Goal: Task Accomplishment & Management: Manage account settings

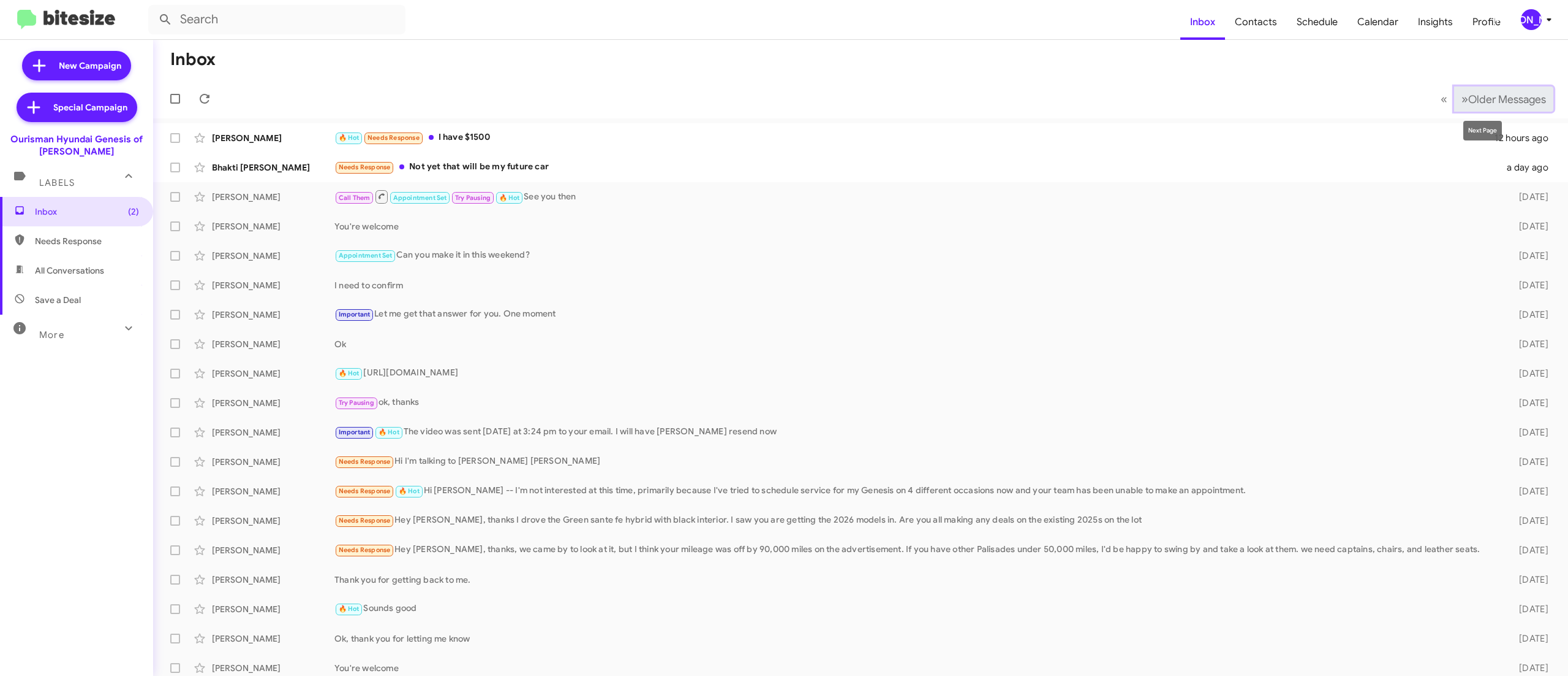
click at [1474, 90] on button "» Next Older Messages" at bounding box center [1504, 99] width 99 height 25
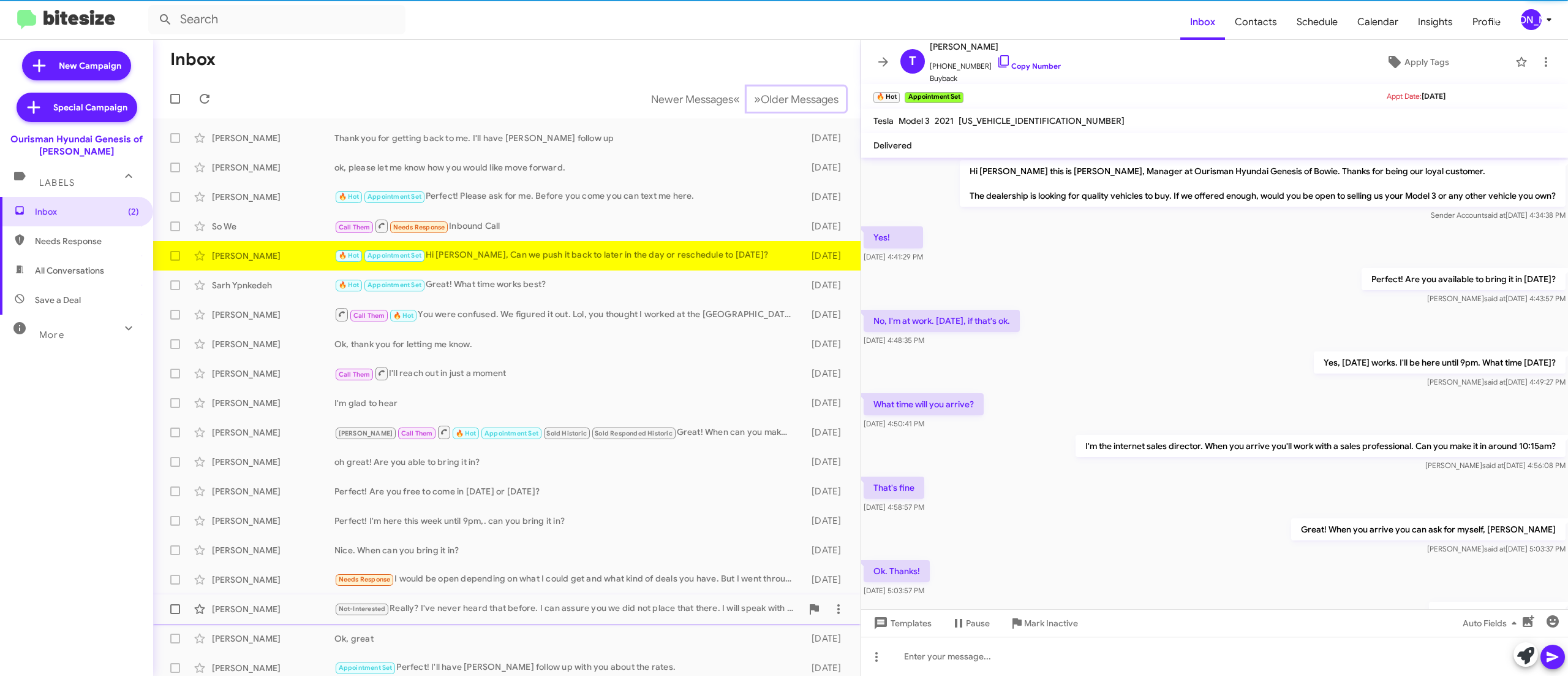
scroll to position [182, 0]
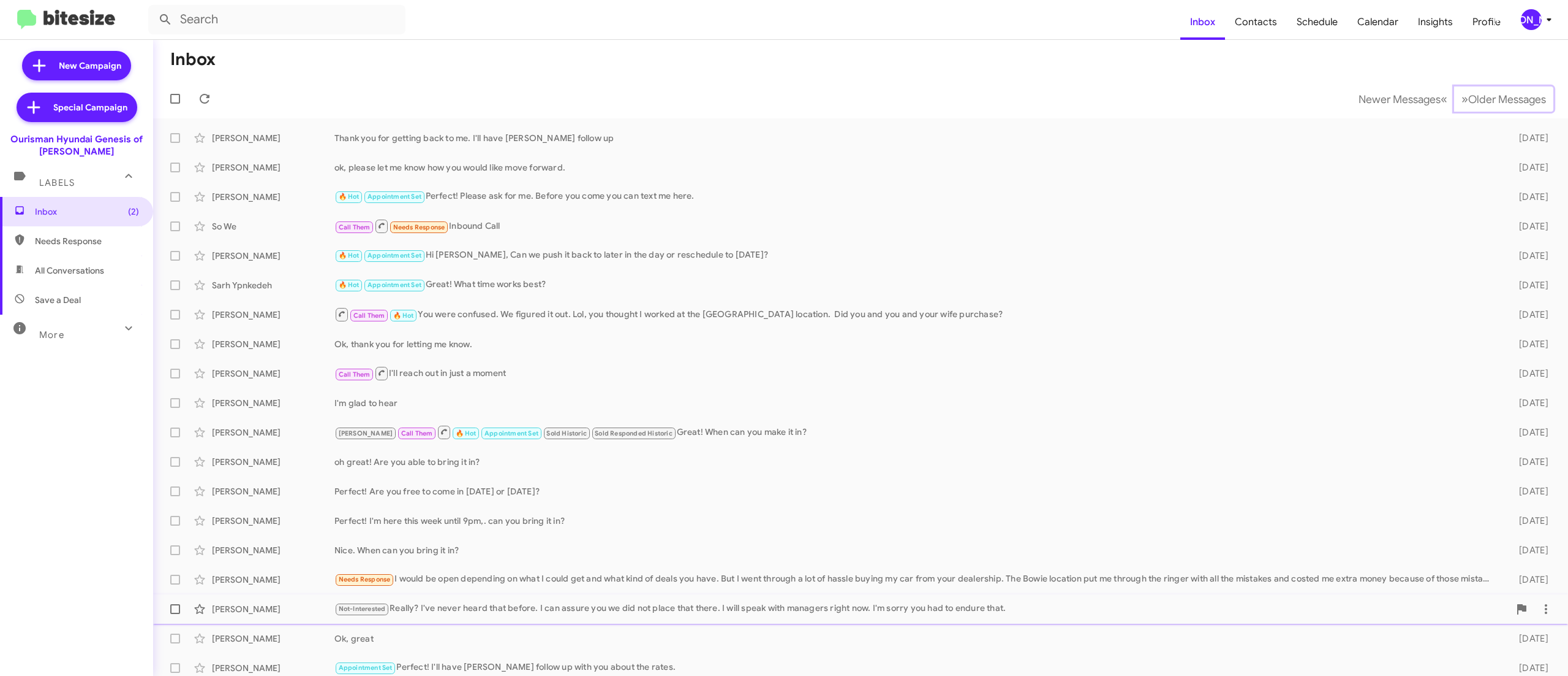
scroll to position [8, 0]
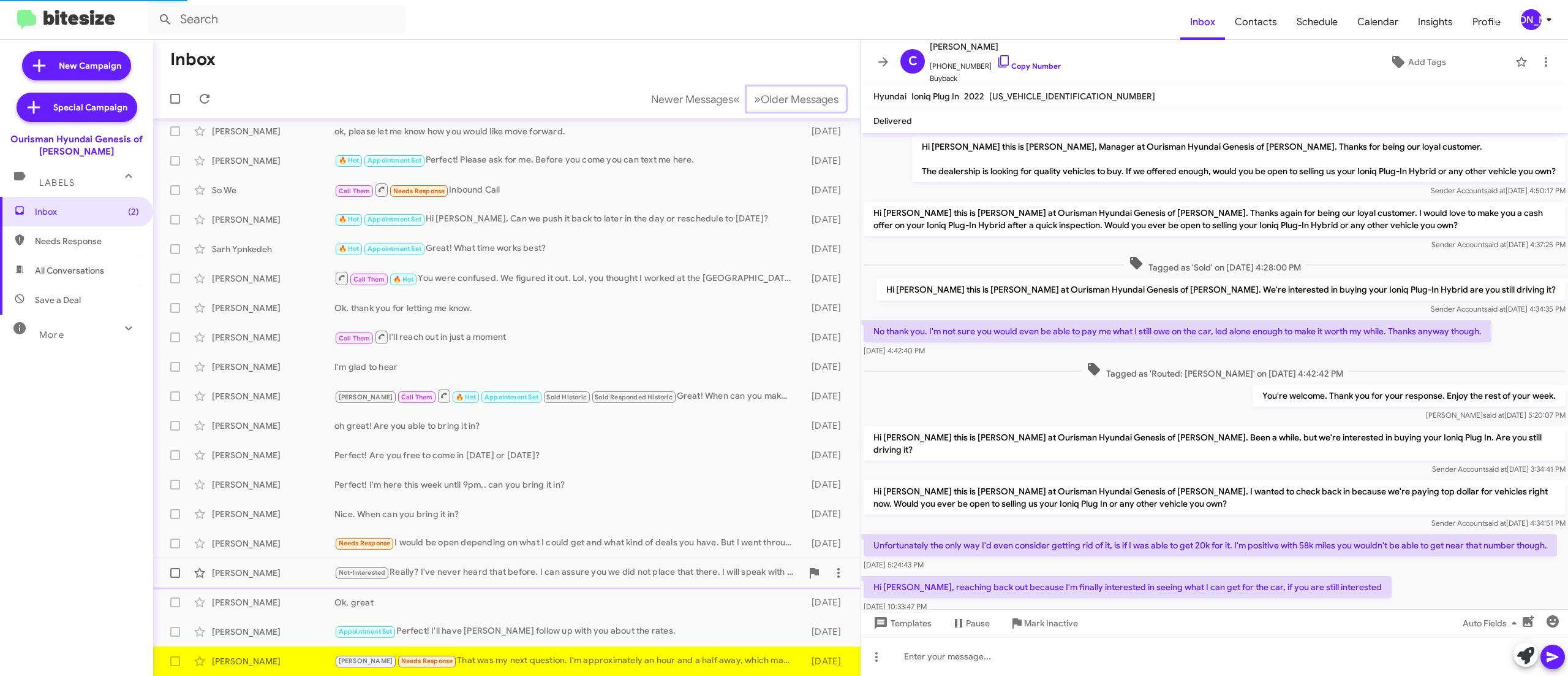
scroll to position [156, 0]
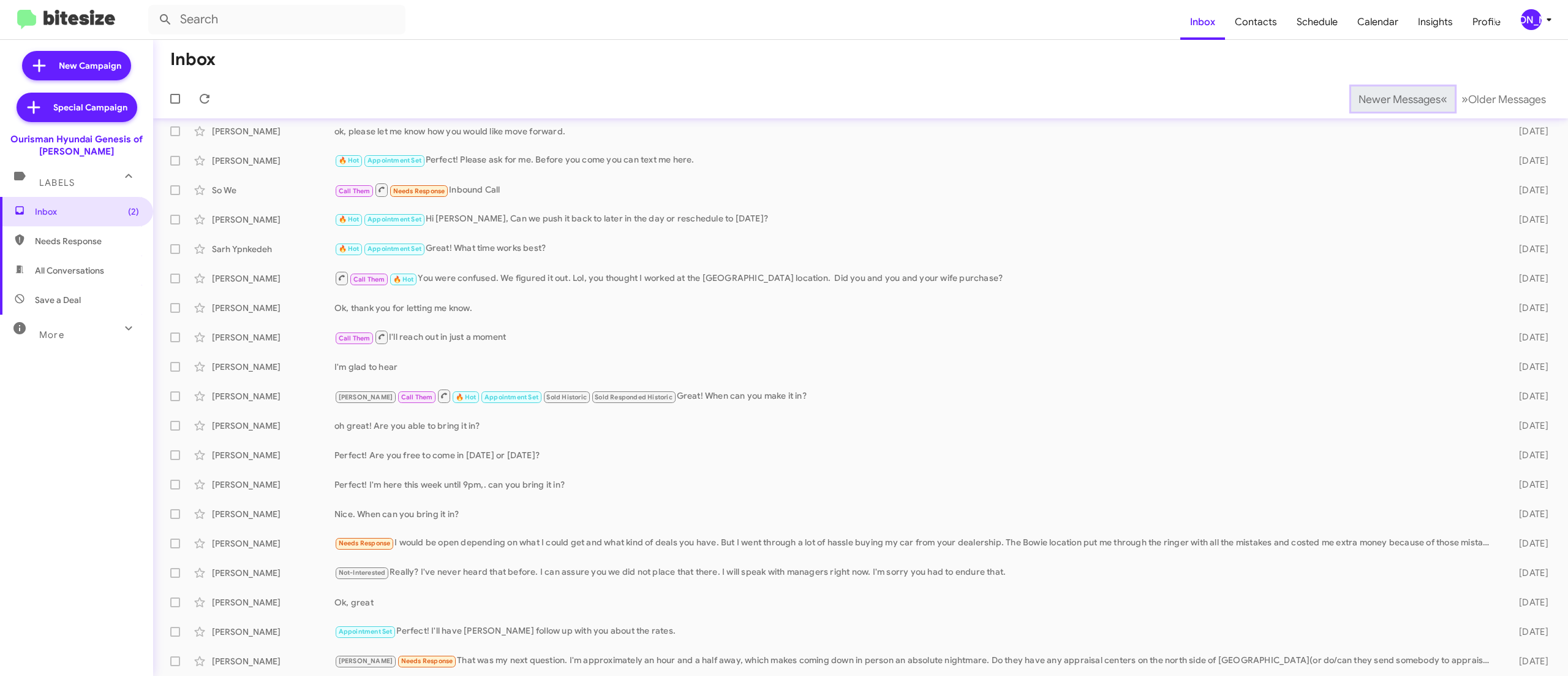
click at [1372, 98] on span "Newer Messages" at bounding box center [1399, 99] width 82 height 14
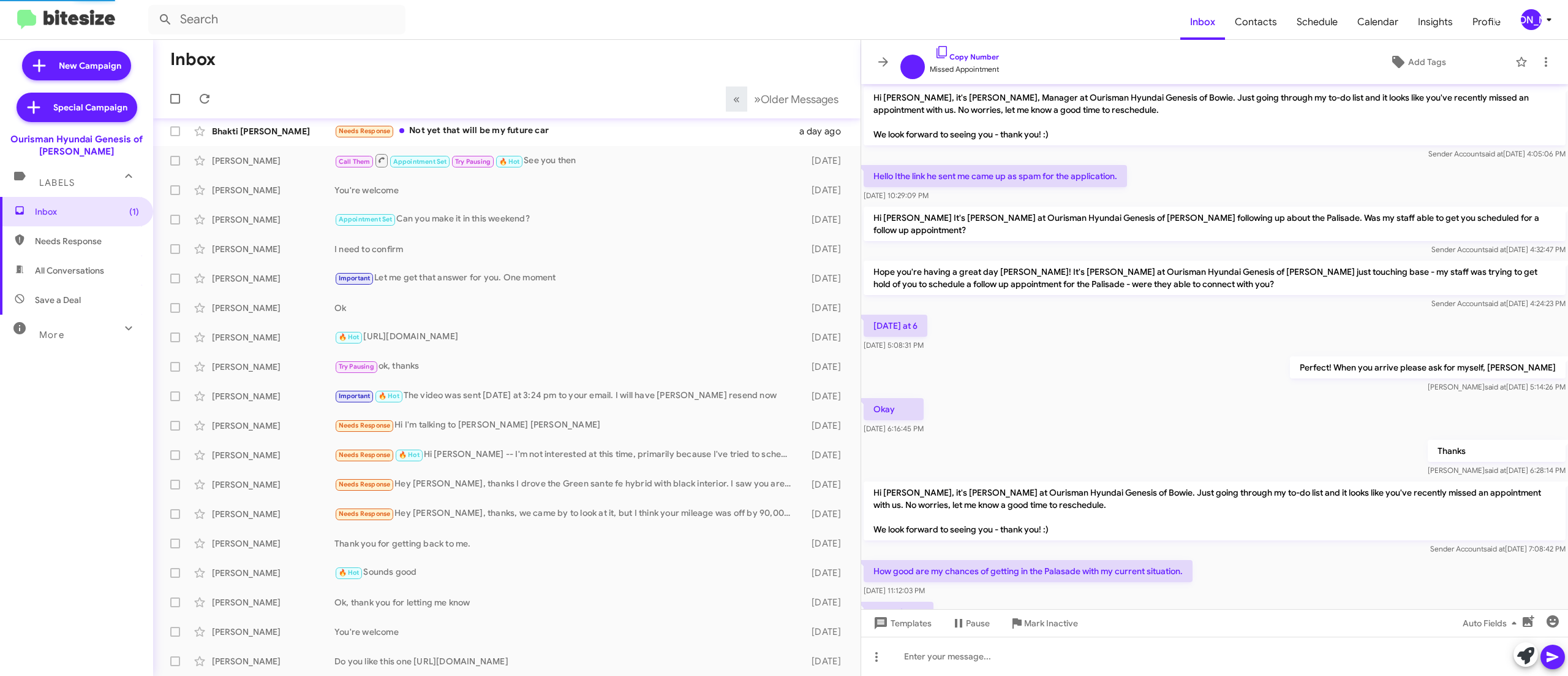
scroll to position [54, 0]
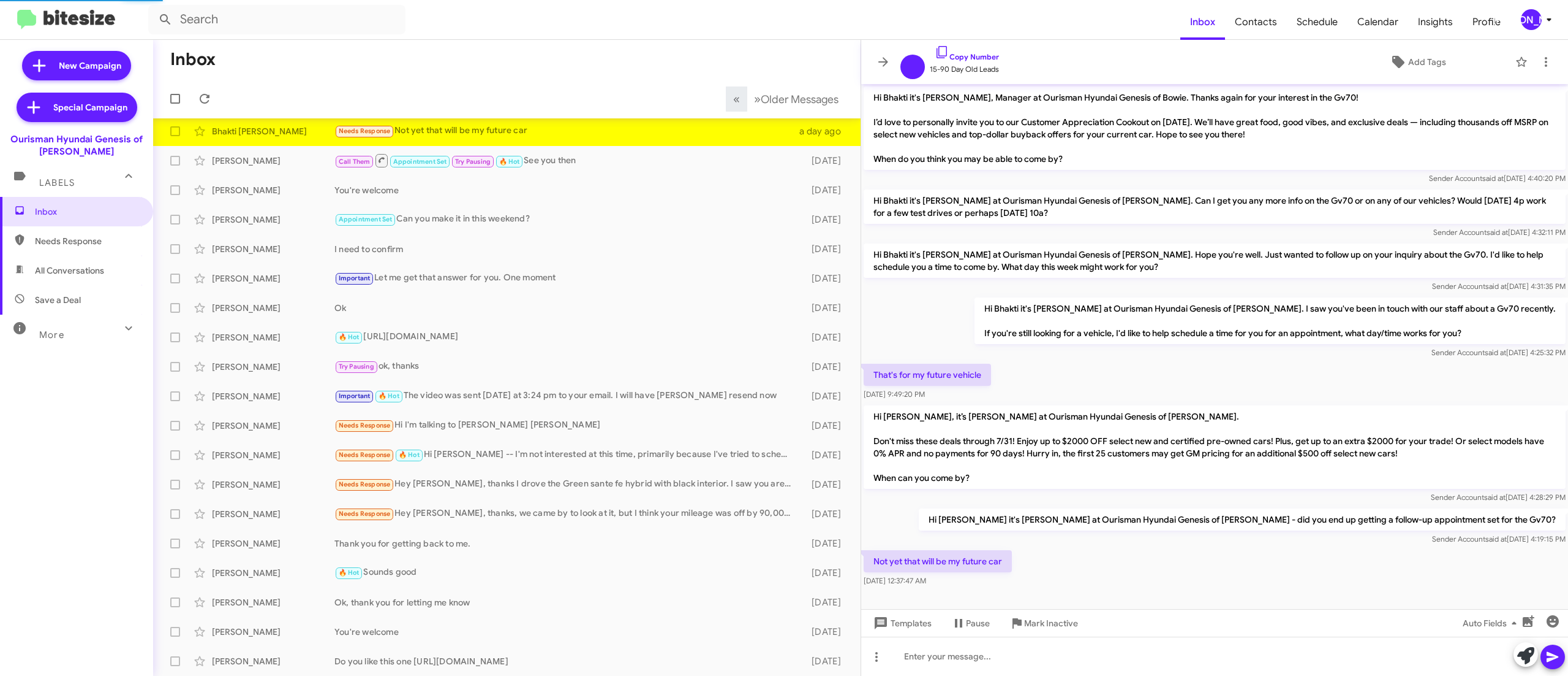
scroll to position [5, 0]
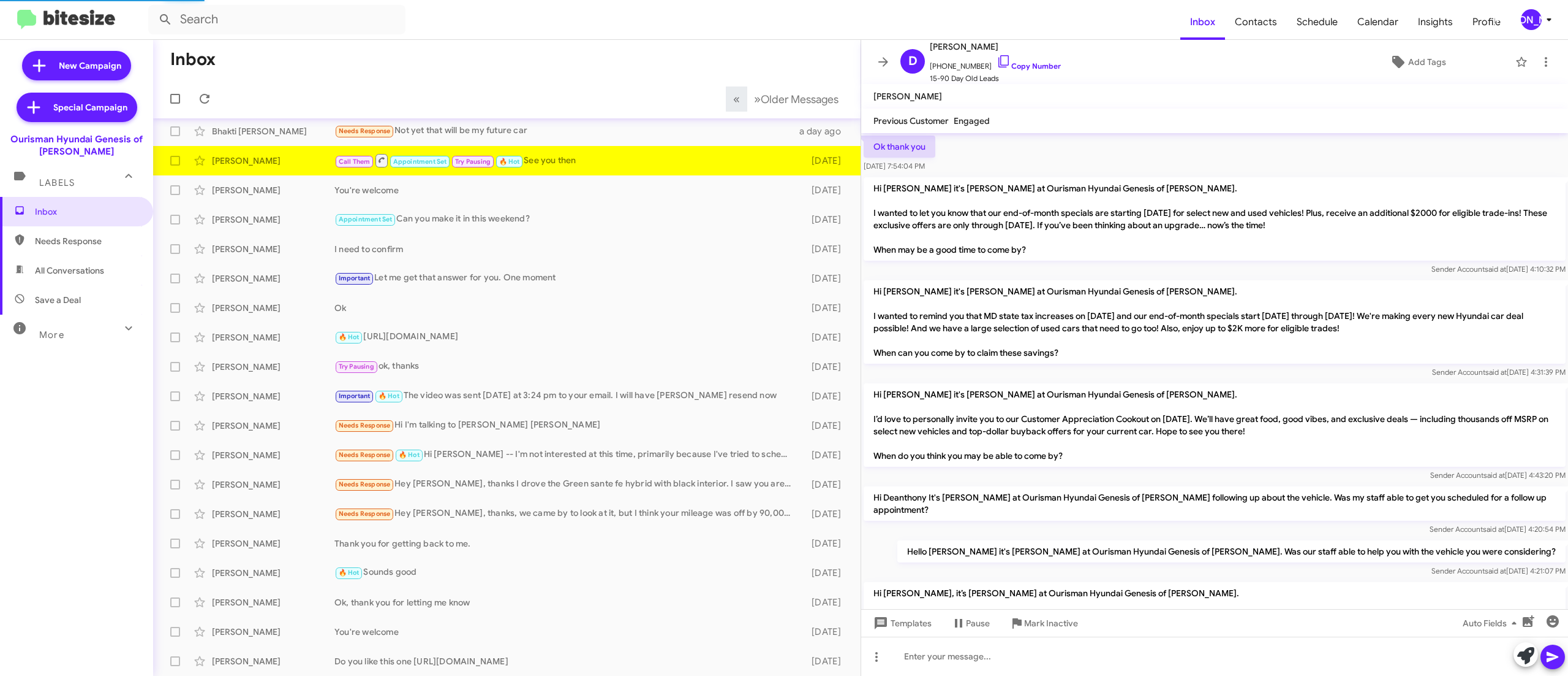
scroll to position [689, 0]
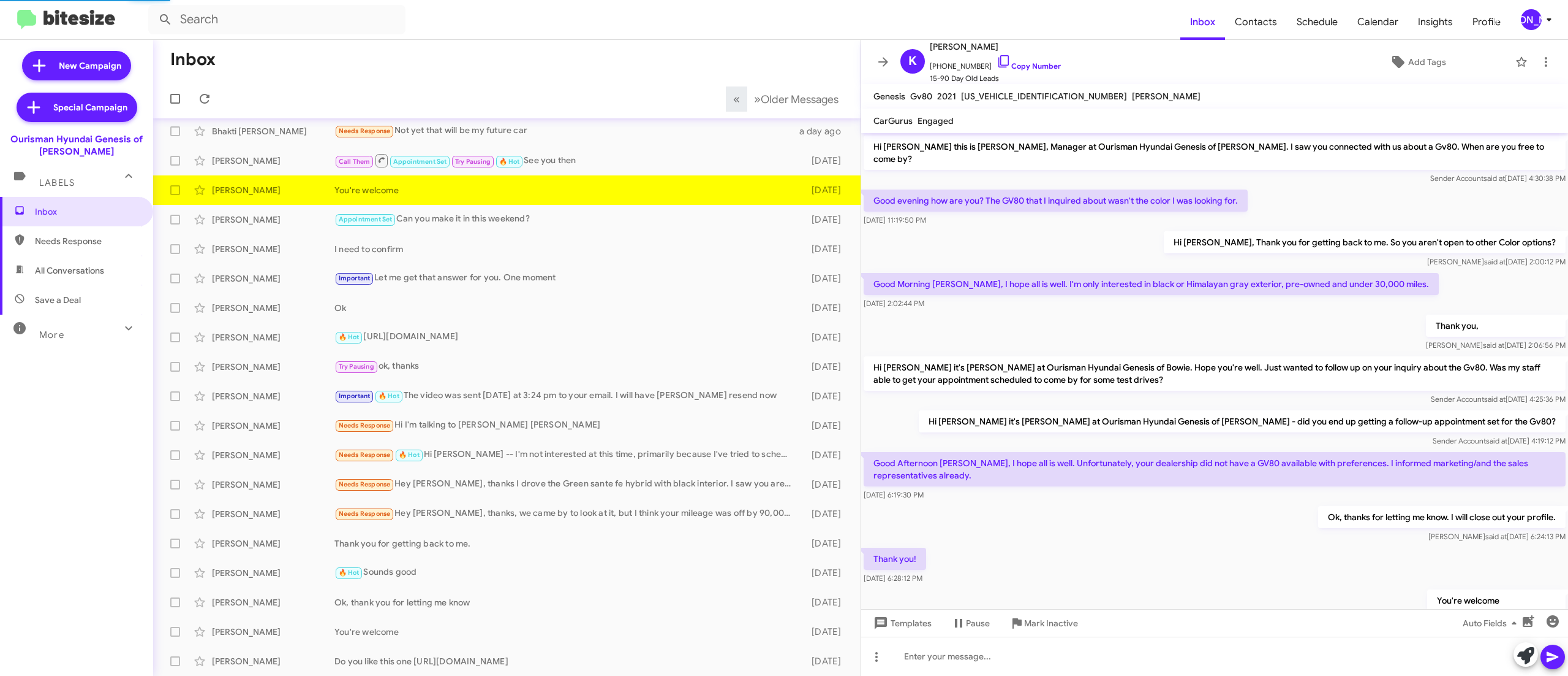
scroll to position [42, 0]
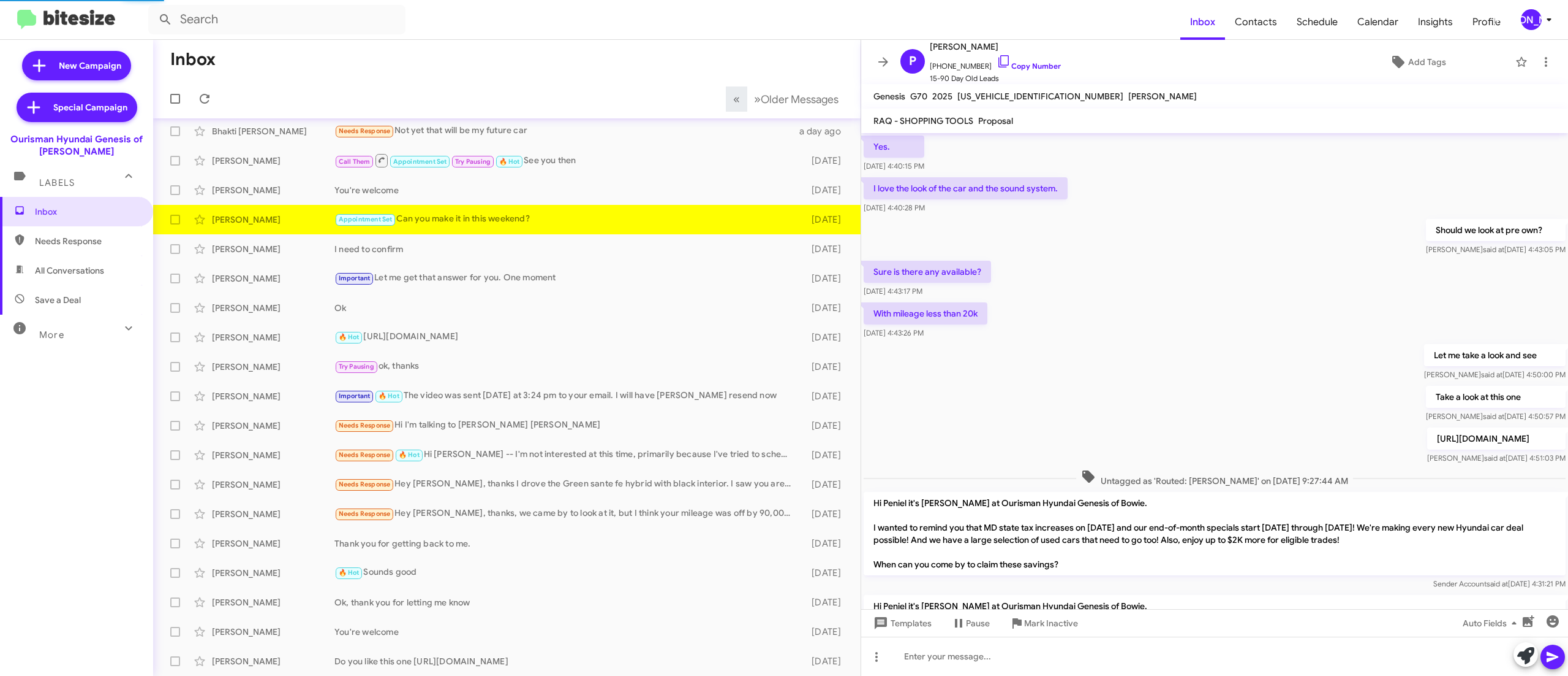
scroll to position [597, 0]
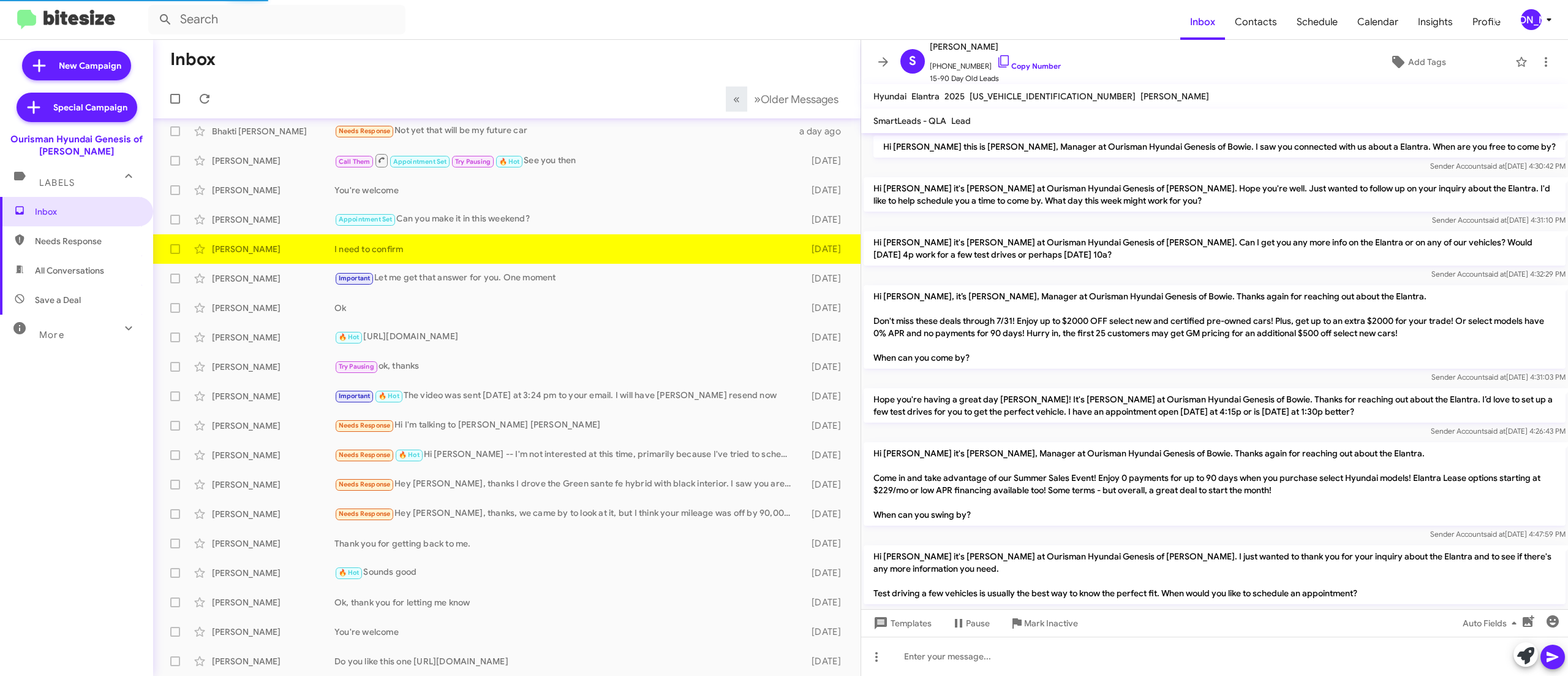
scroll to position [214, 0]
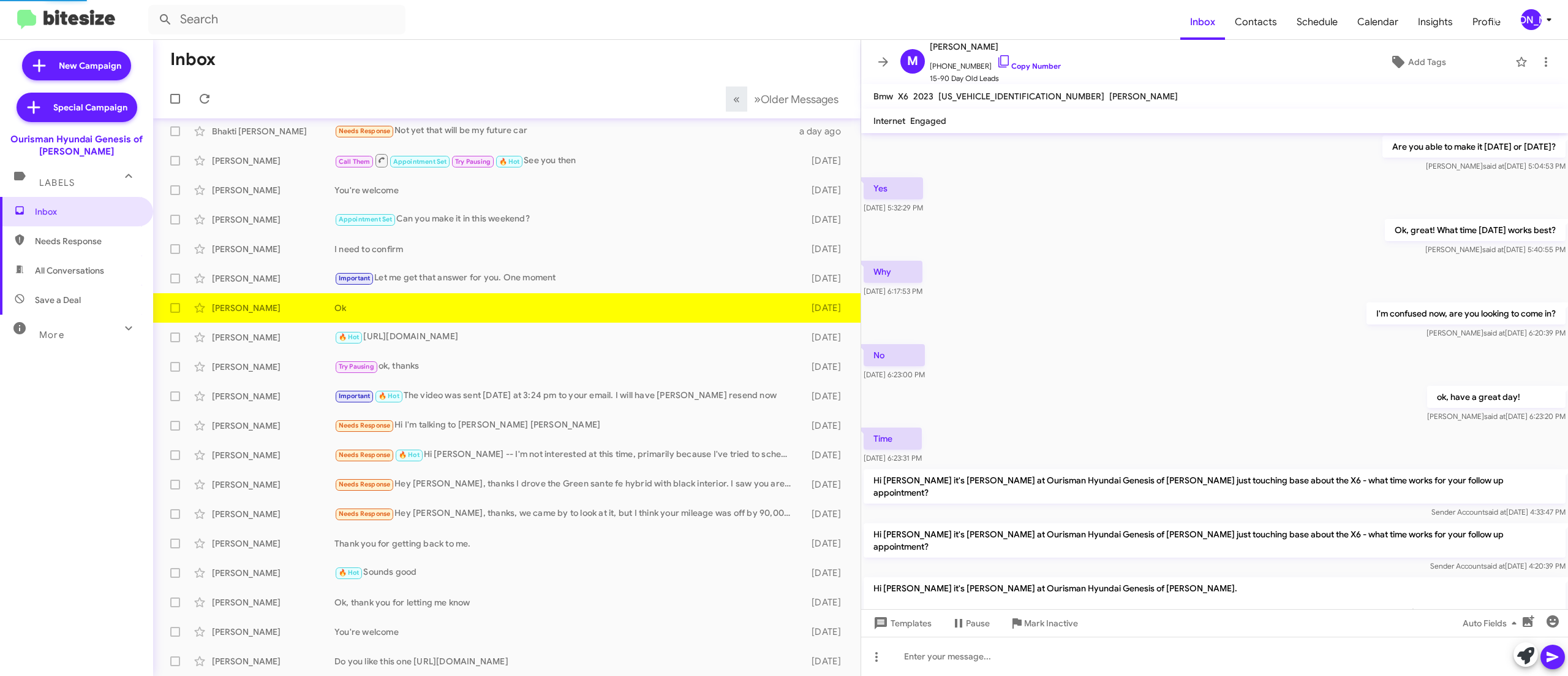
scroll to position [665, 0]
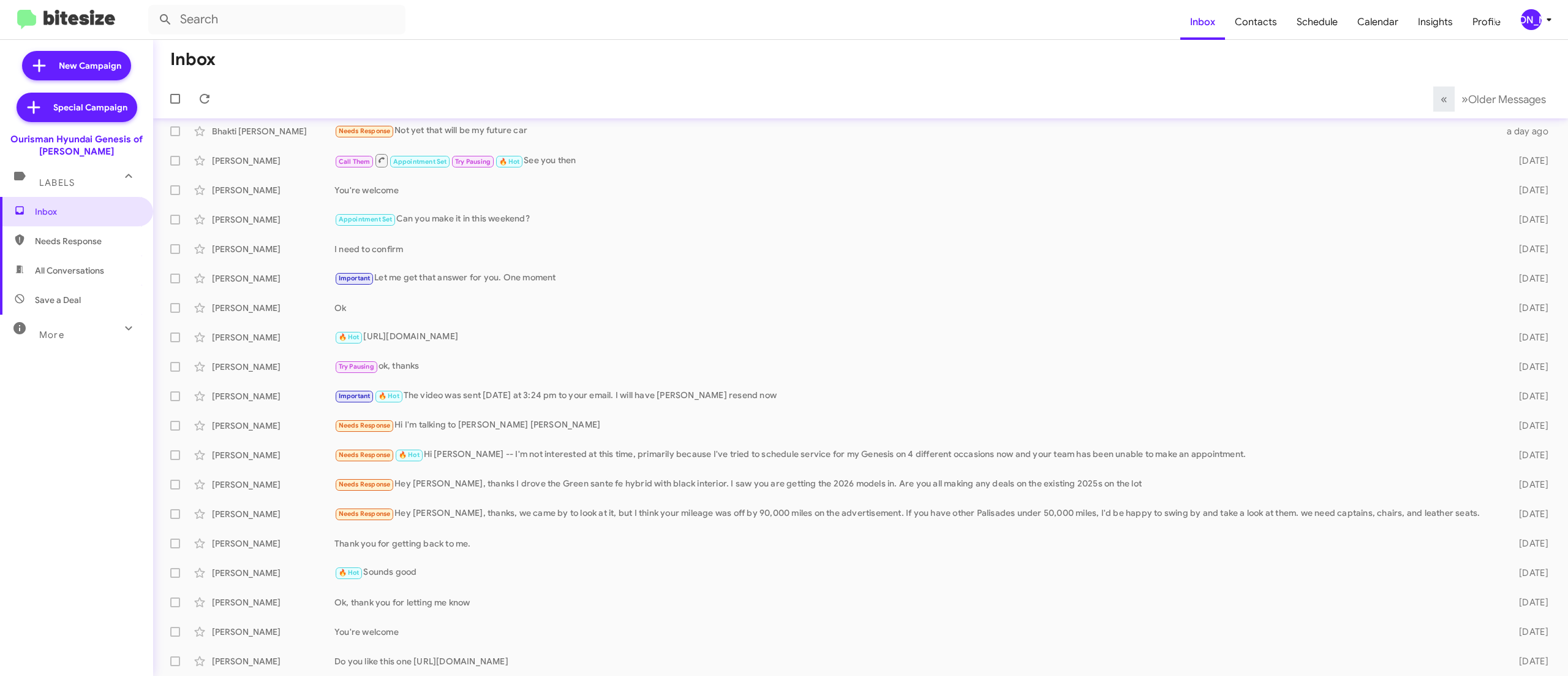
click at [1533, 21] on div "[PERSON_NAME]" at bounding box center [1532, 20] width 21 height 21
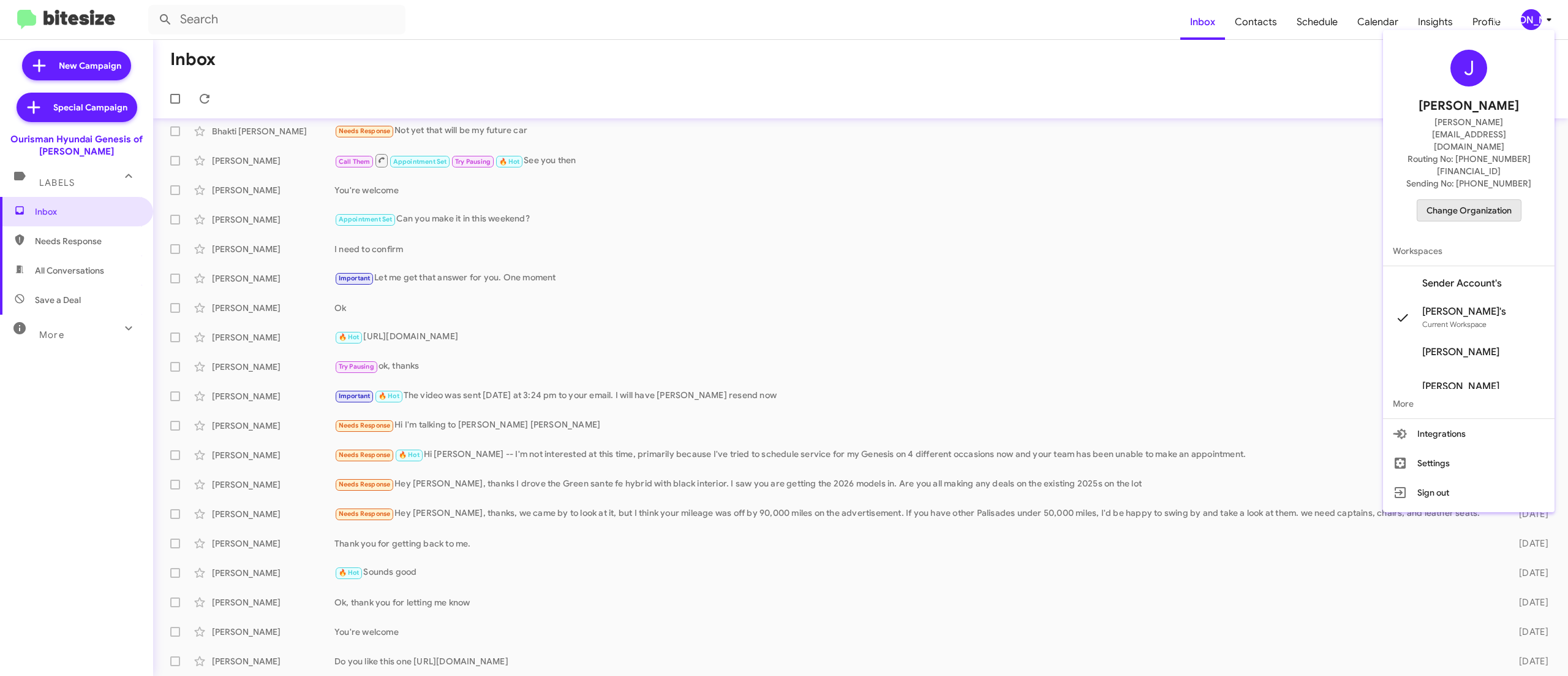
click at [1451, 199] on button "Change Organization" at bounding box center [1470, 210] width 105 height 22
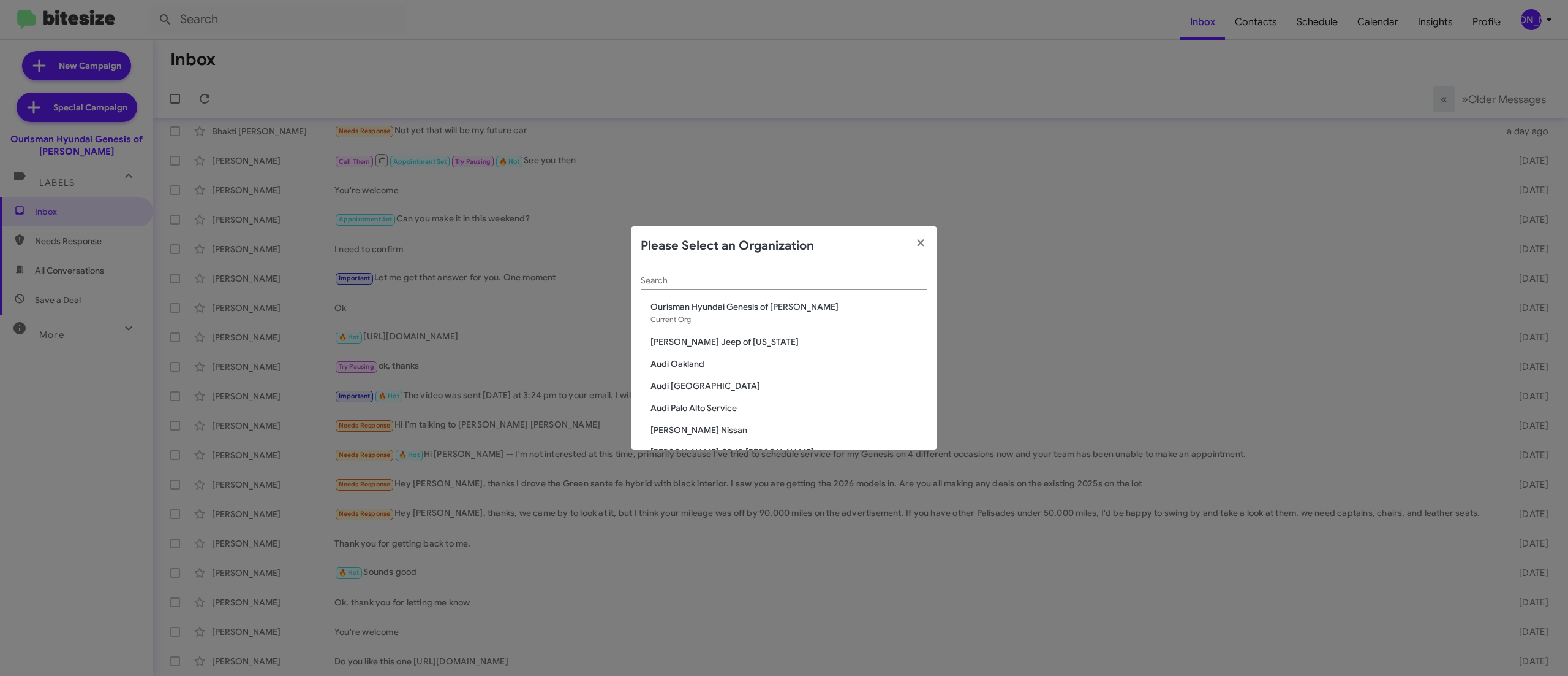
click at [790, 276] on input "Search" at bounding box center [784, 281] width 286 height 10
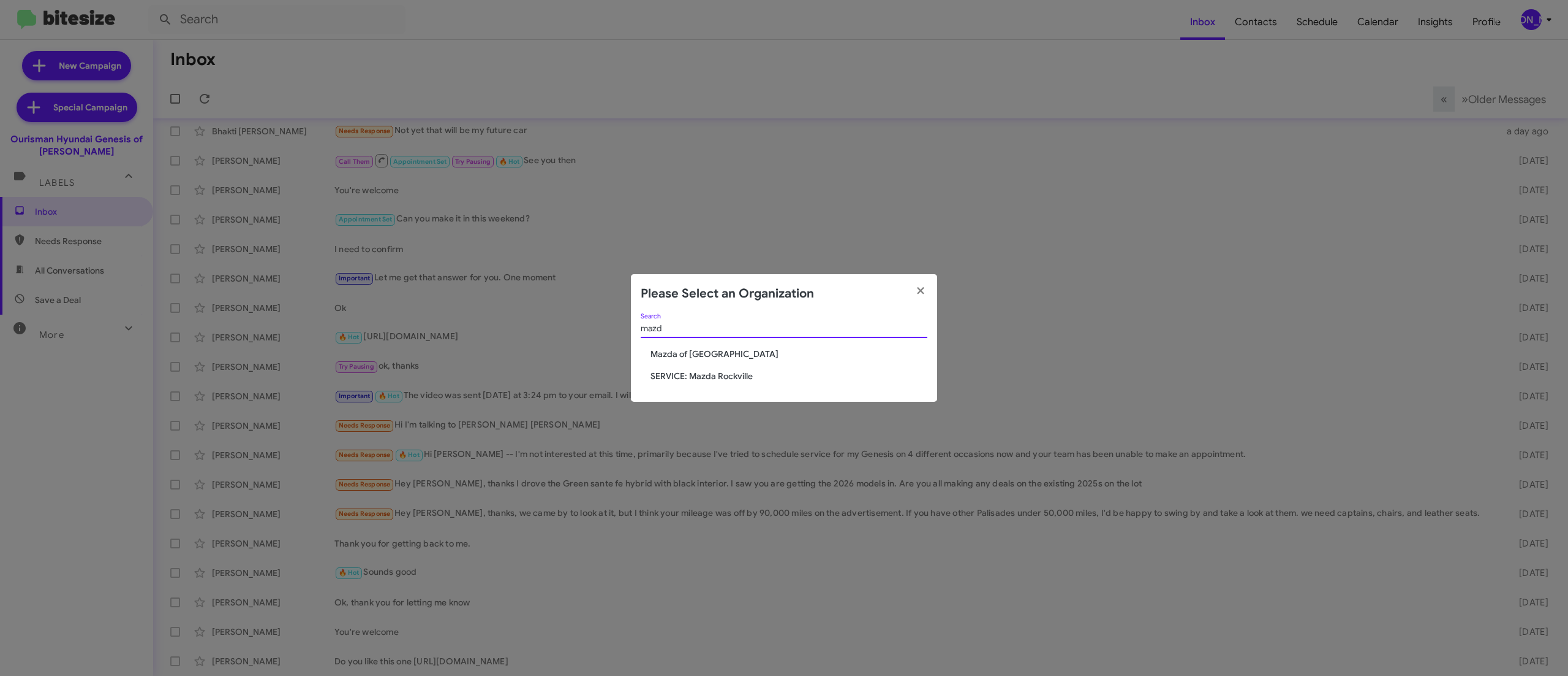
type input "mazd"
click at [721, 349] on span "Mazda of [GEOGRAPHIC_DATA]" at bounding box center [789, 354] width 277 height 12
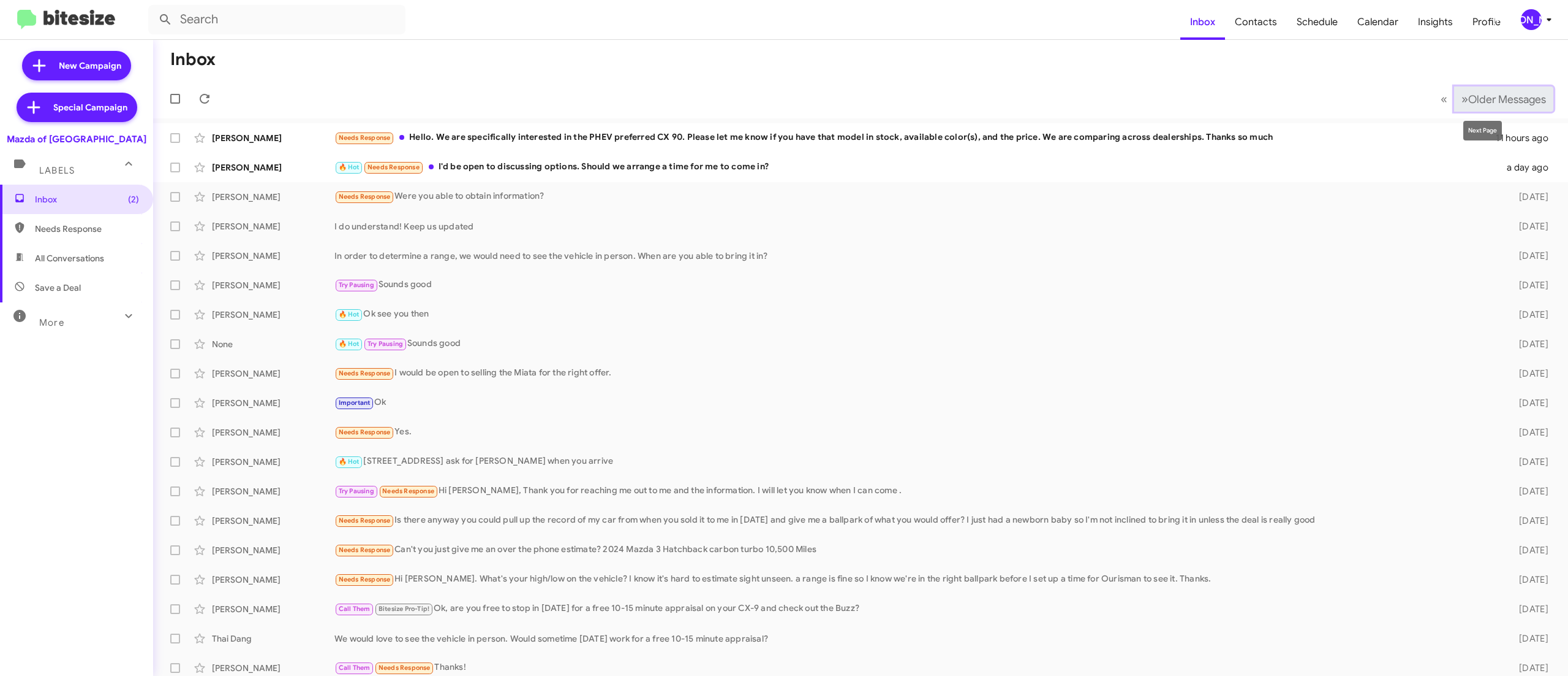
click at [1493, 91] on button "» Next Older Messages" at bounding box center [1504, 99] width 99 height 25
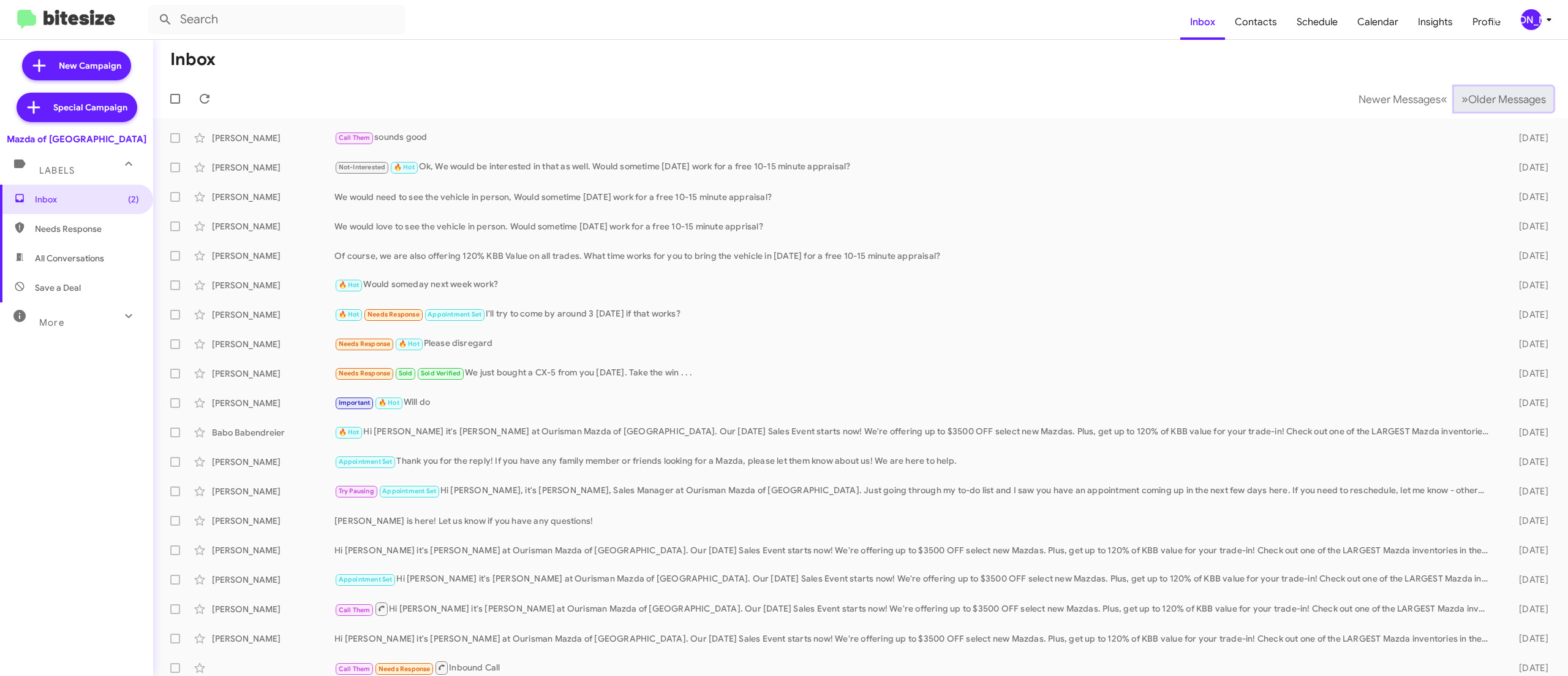
click at [1493, 91] on button "» Next Older Messages" at bounding box center [1504, 99] width 99 height 25
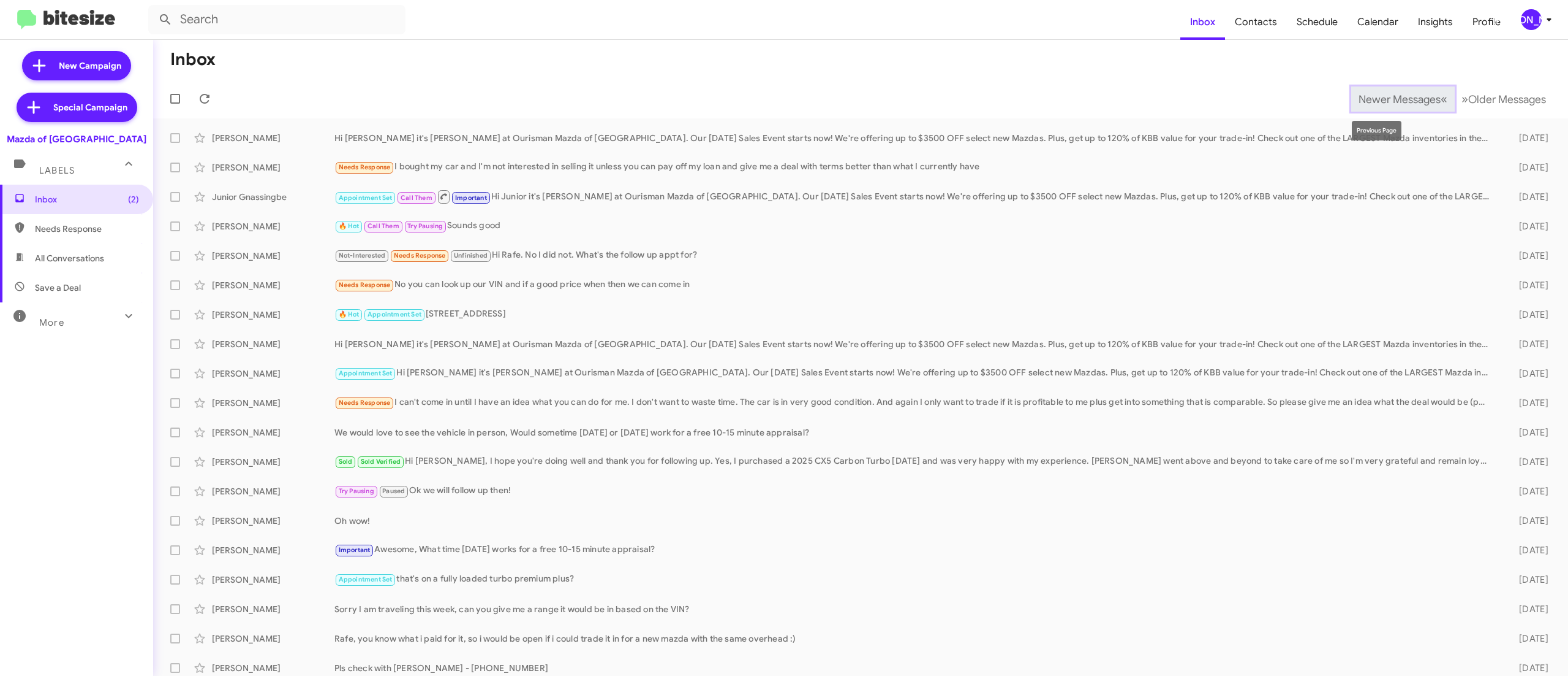
click at [1359, 105] on span "Newer Messages" at bounding box center [1399, 99] width 82 height 14
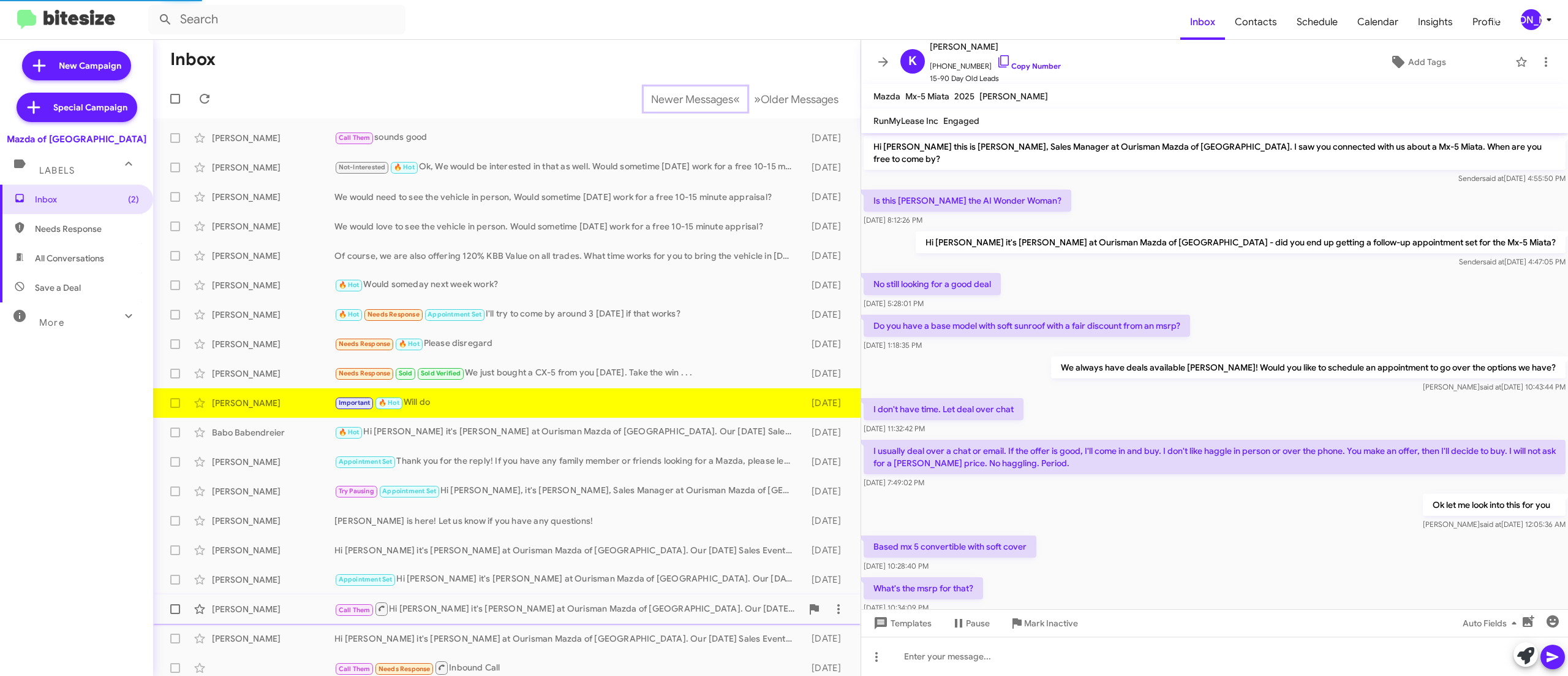
scroll to position [233, 0]
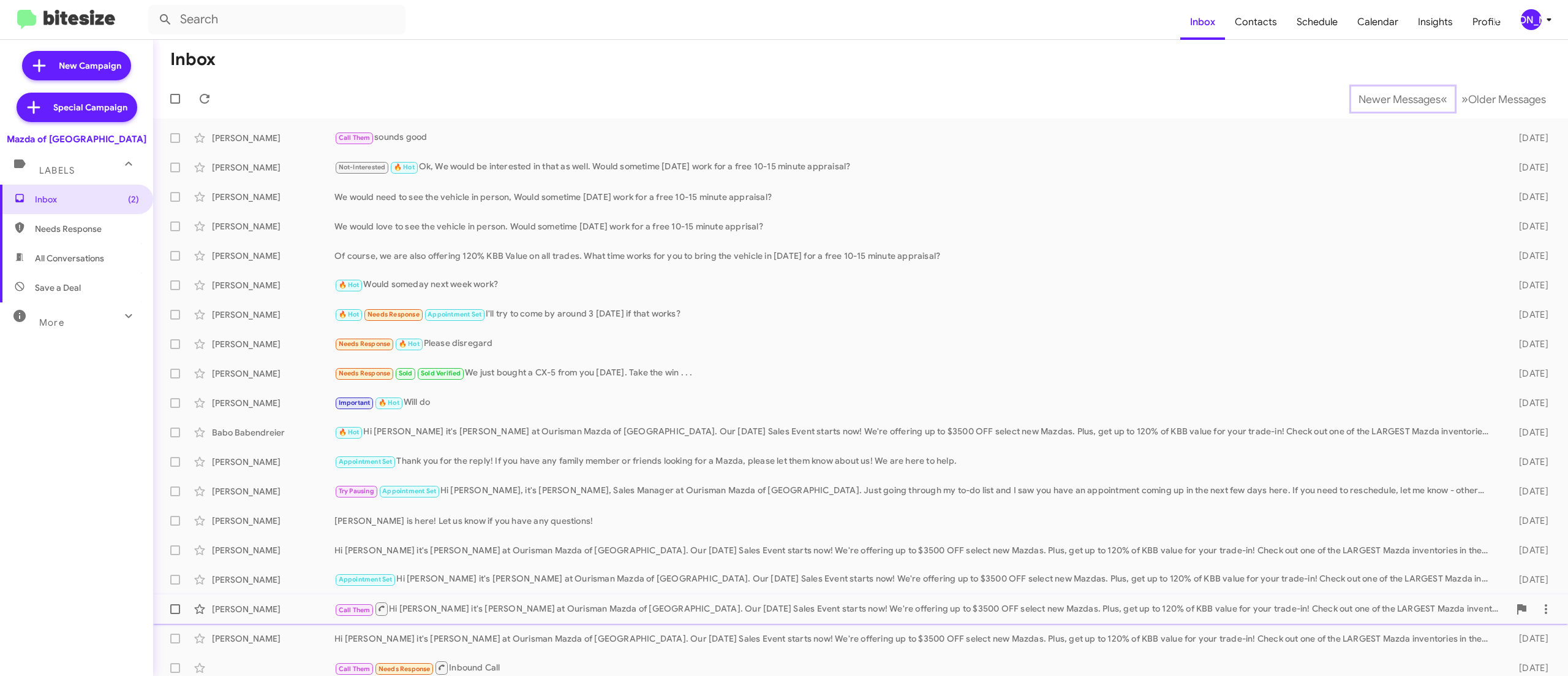
scroll to position [8, 0]
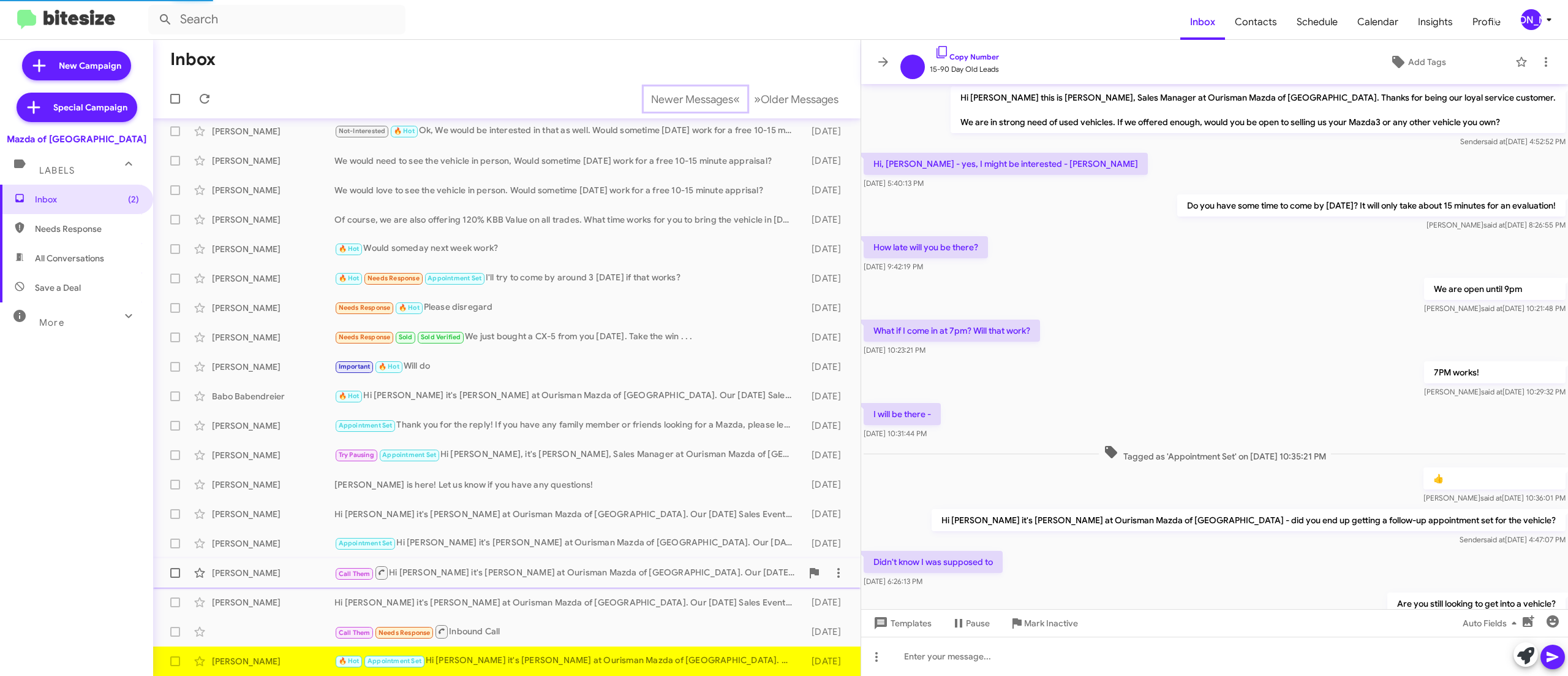
scroll to position [215, 0]
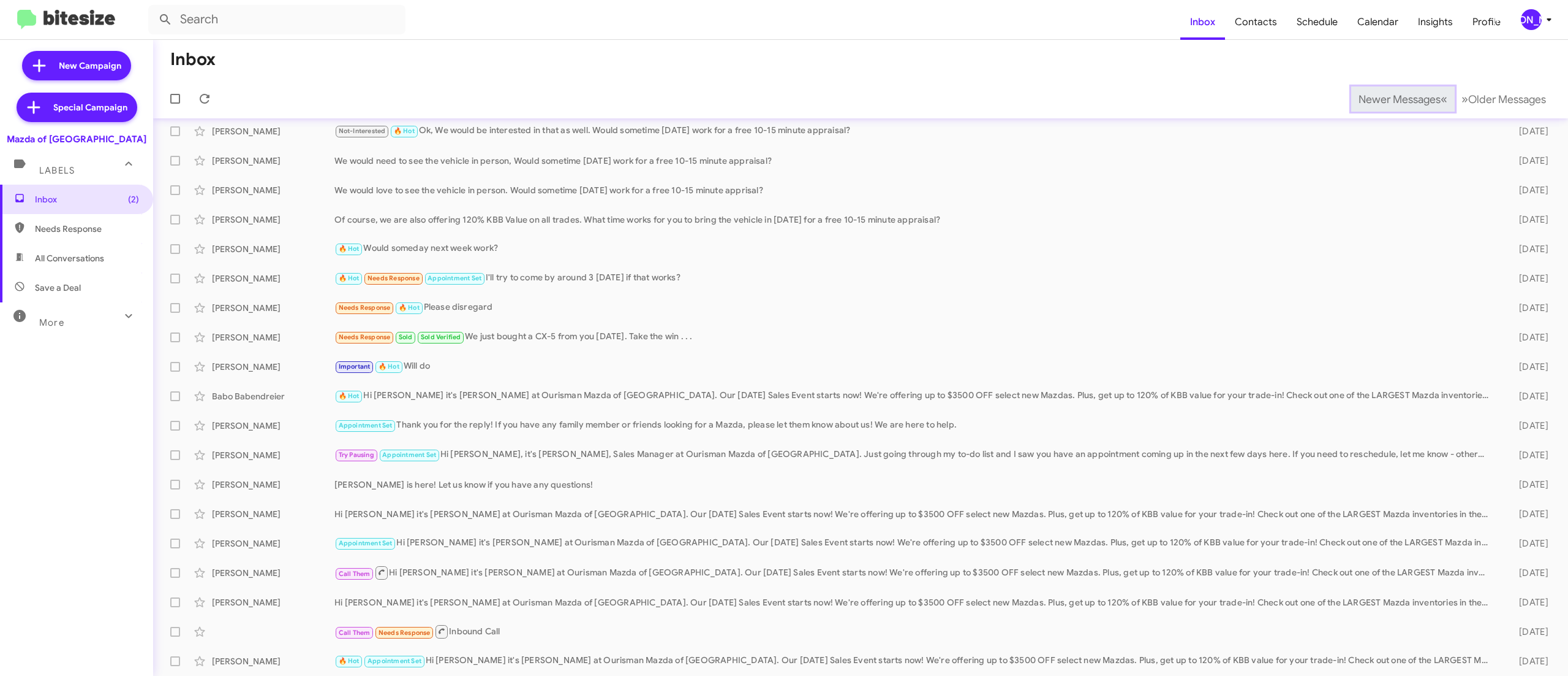
click at [1372, 98] on span "Newer Messages" at bounding box center [1399, 99] width 82 height 14
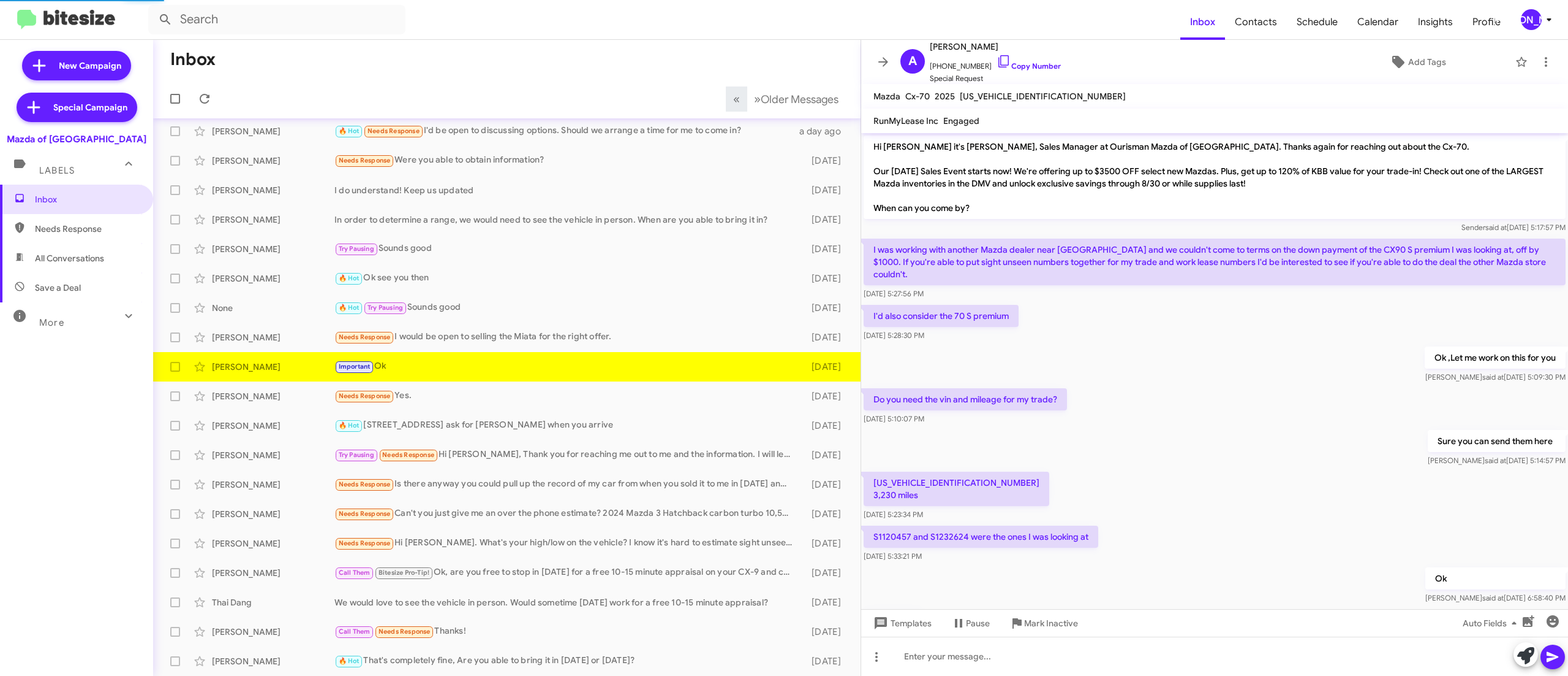
scroll to position [159, 0]
